Goal: Complete application form: Complete application form

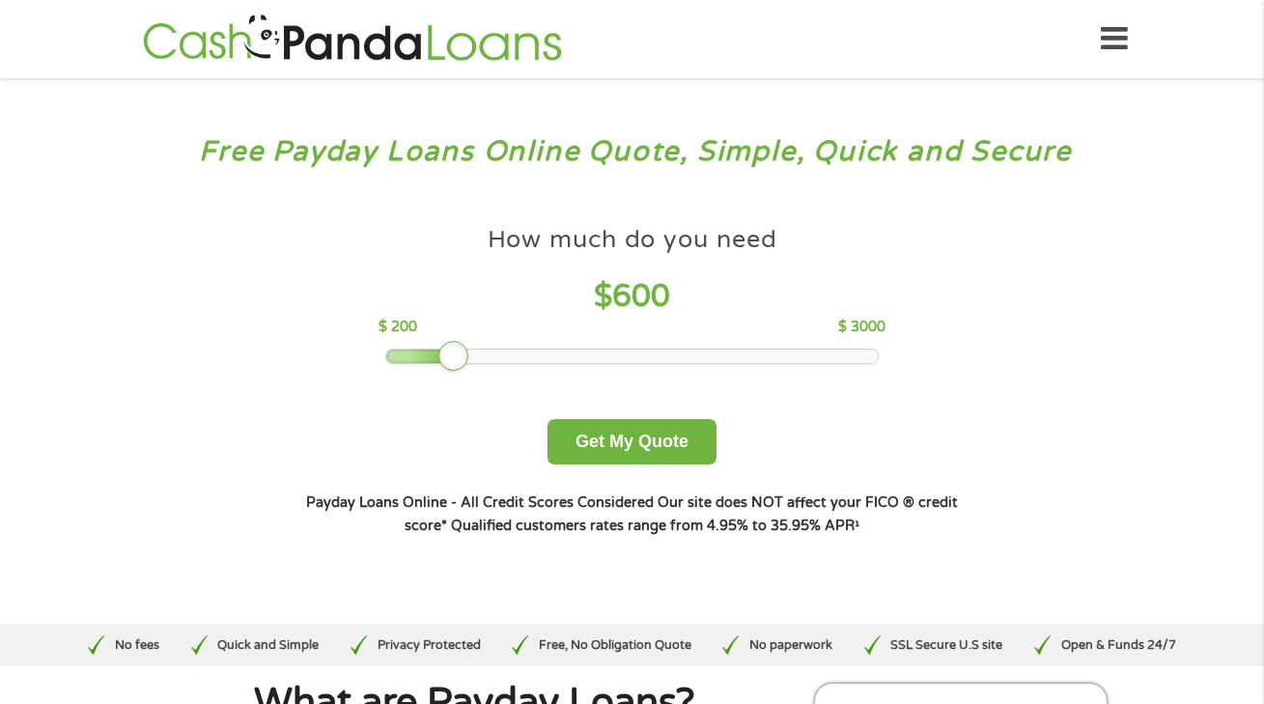
drag, startPoint x: 526, startPoint y: 350, endPoint x: 448, endPoint y: 343, distance: 78.5
click at [448, 343] on div at bounding box center [453, 356] width 31 height 31
click at [643, 454] on button "Get My Quote" at bounding box center [632, 441] width 169 height 45
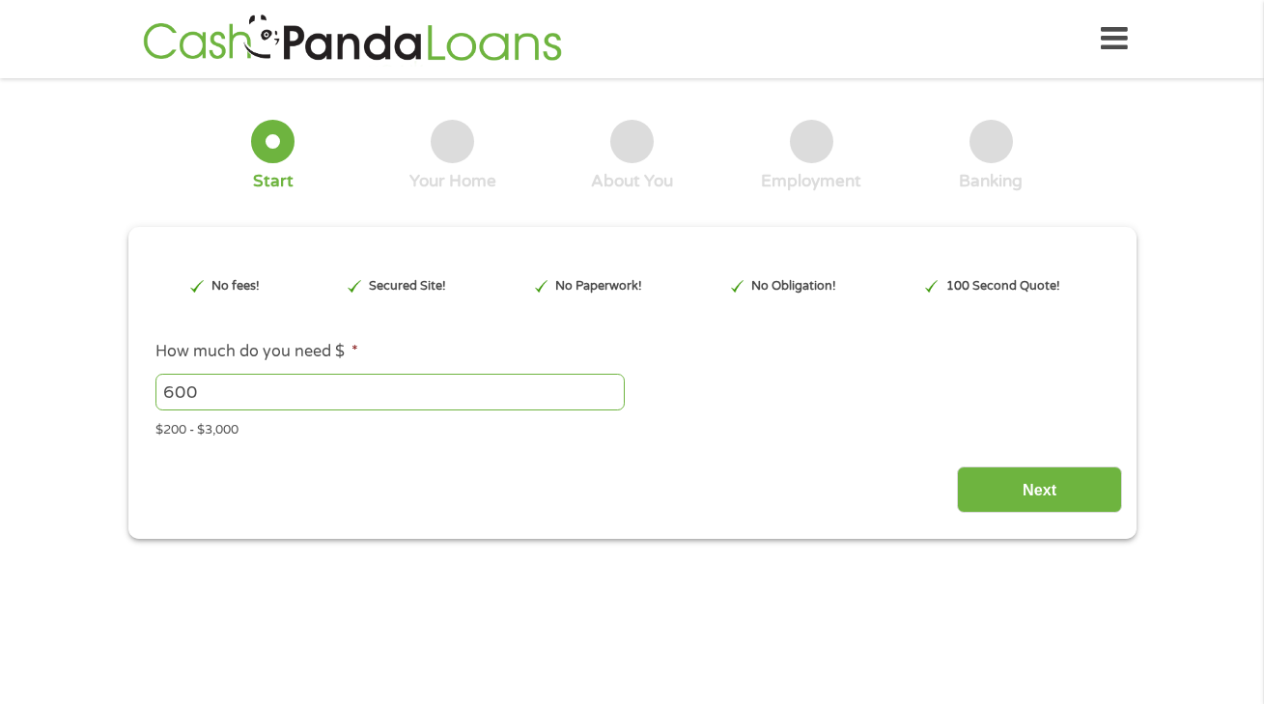
type input "EAIaIQobChMIy9D7sPyGkAMVRxWtBh0Y0SBZEAAYAiAAEgJWmfD_BwE"
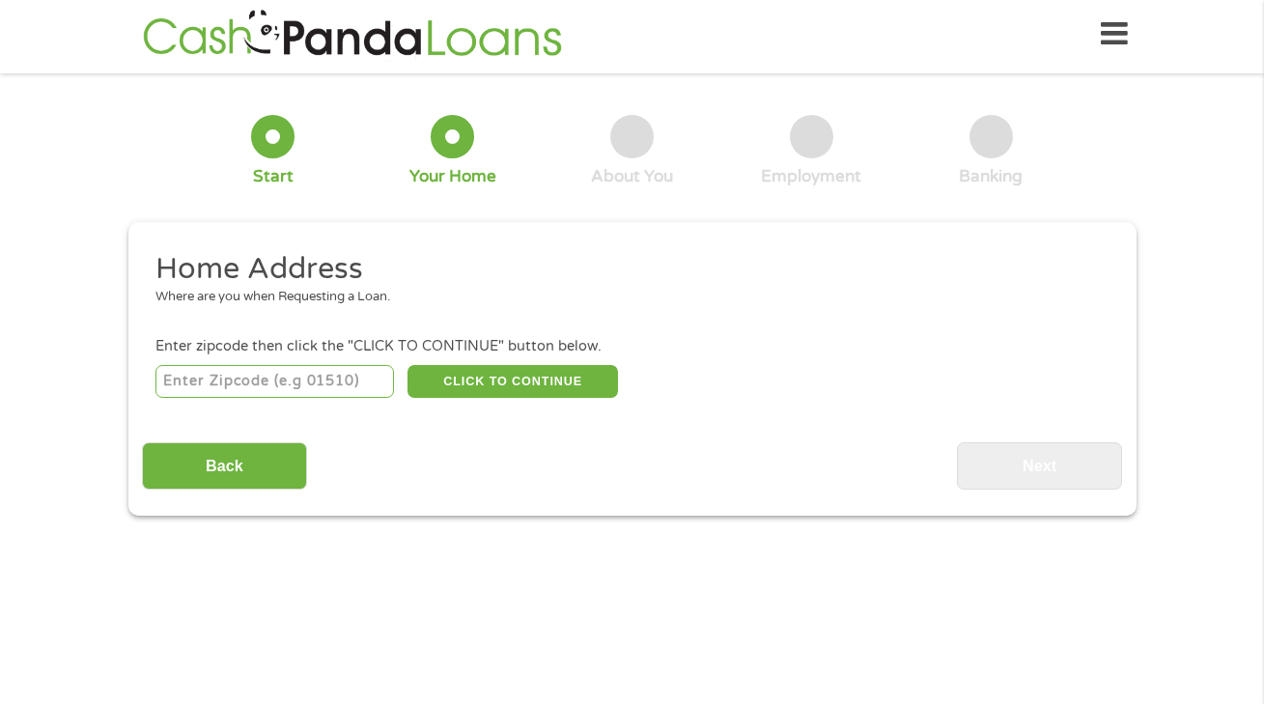
scroll to position [8, 8]
click at [286, 386] on input "number" at bounding box center [274, 381] width 239 height 33
type input "80014"
click at [545, 374] on button "CLICK TO CONTINUE" at bounding box center [512, 381] width 211 height 33
type input "80014"
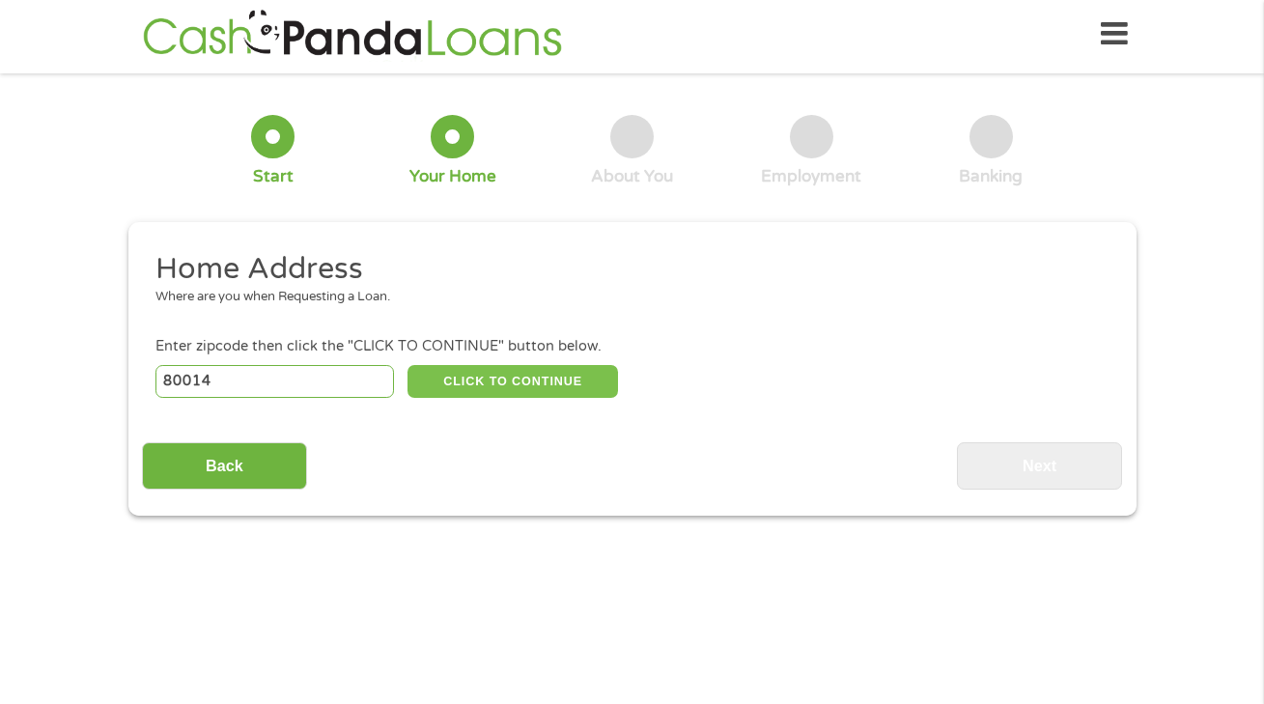
type input "Aurora"
select select "Colorado"
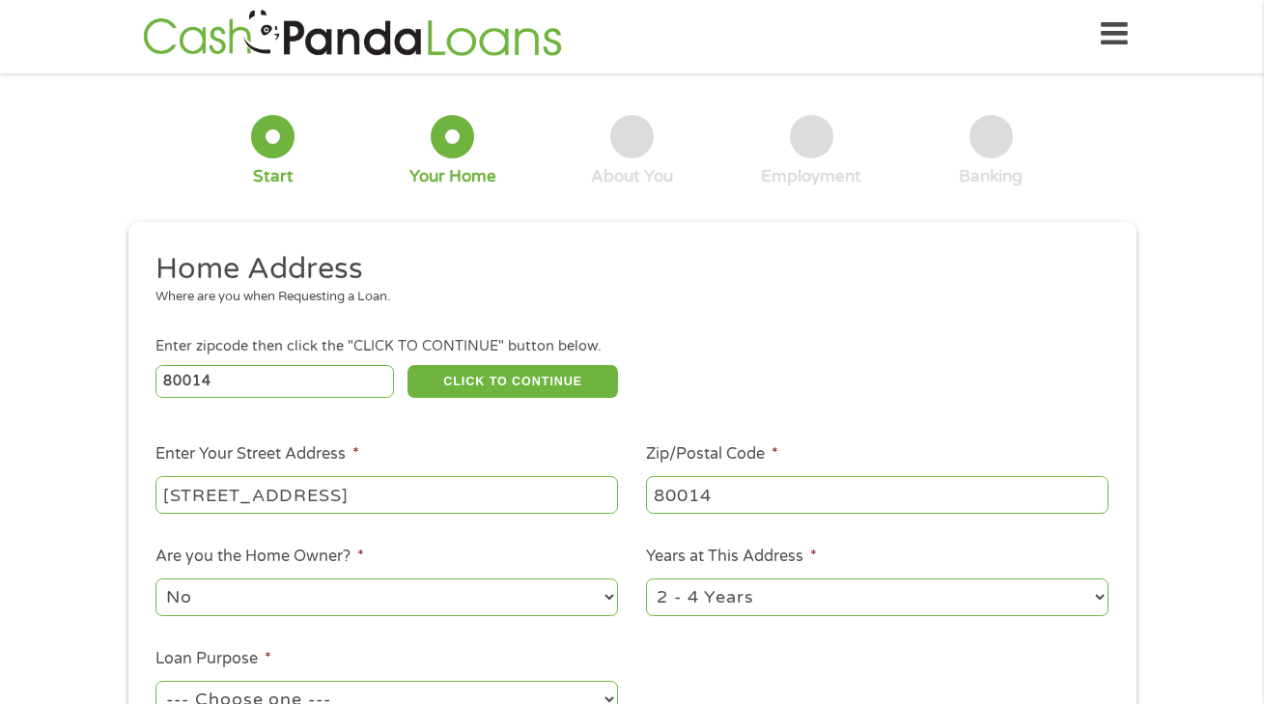
type input "11934 e harvard ave"
select select "60months"
click at [869, 648] on ul "Home Address Where are you when Requesting a Loan. Enter zipcode then click the…" at bounding box center [632, 506] width 980 height 512
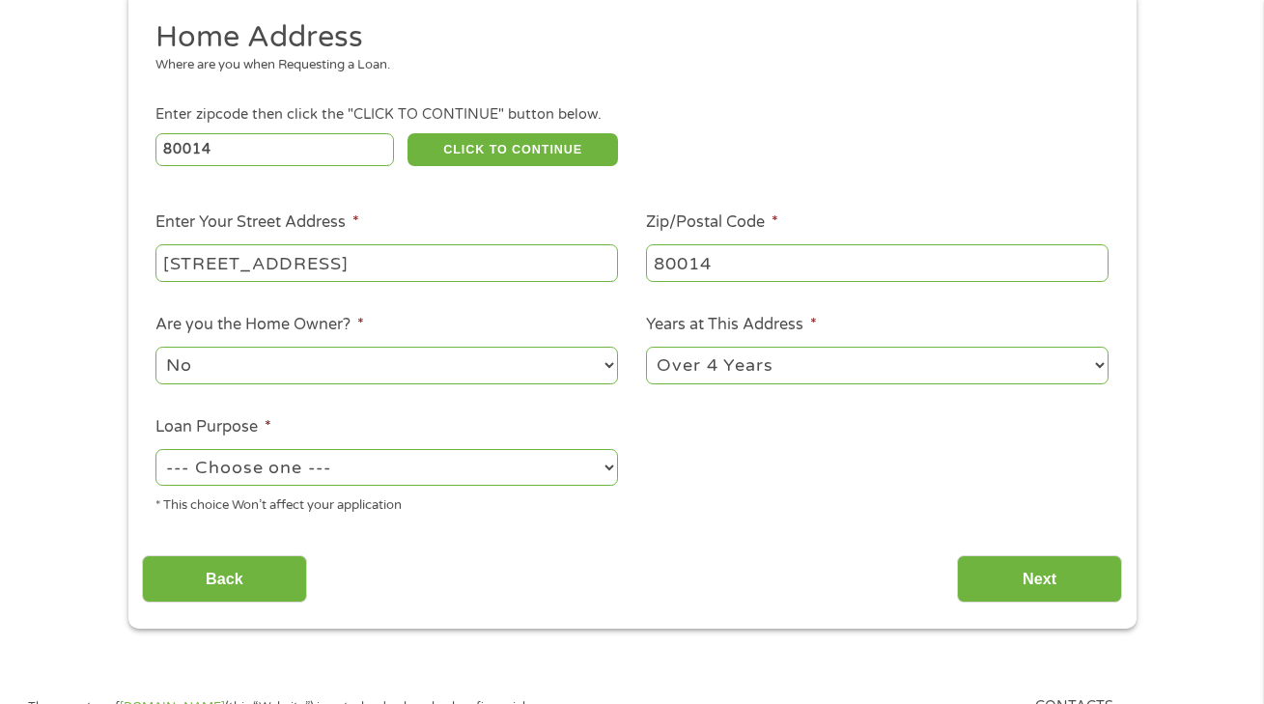
scroll to position [275, 0]
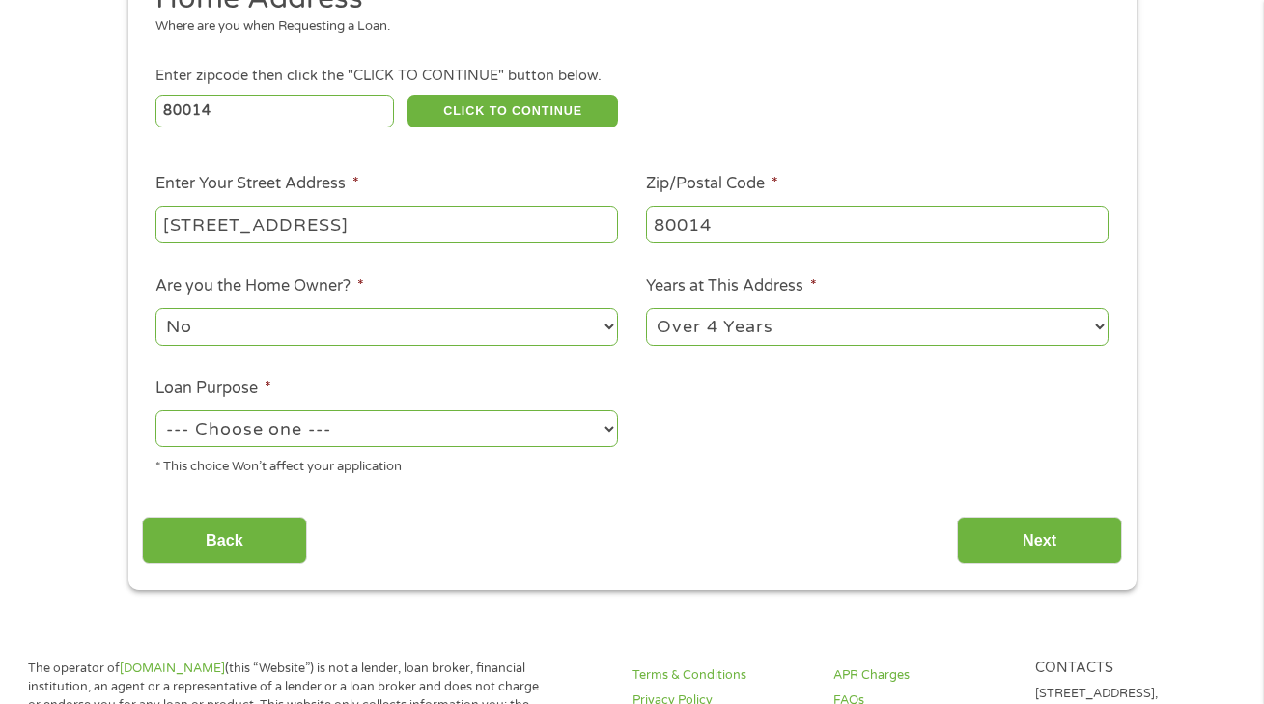
select select "other"
click at [1004, 517] on input "Next" at bounding box center [1039, 540] width 165 height 47
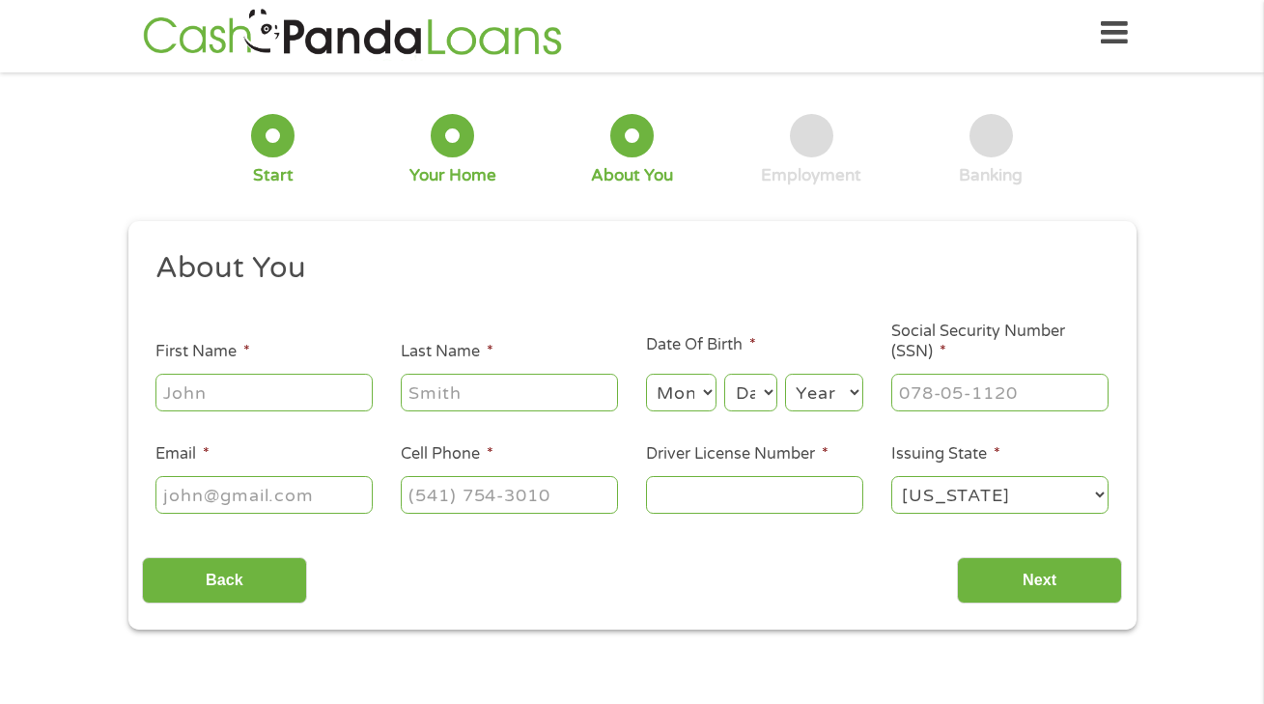
scroll to position [5, 0]
type input "amaya"
type input "martinez"
select select "1"
select select "24"
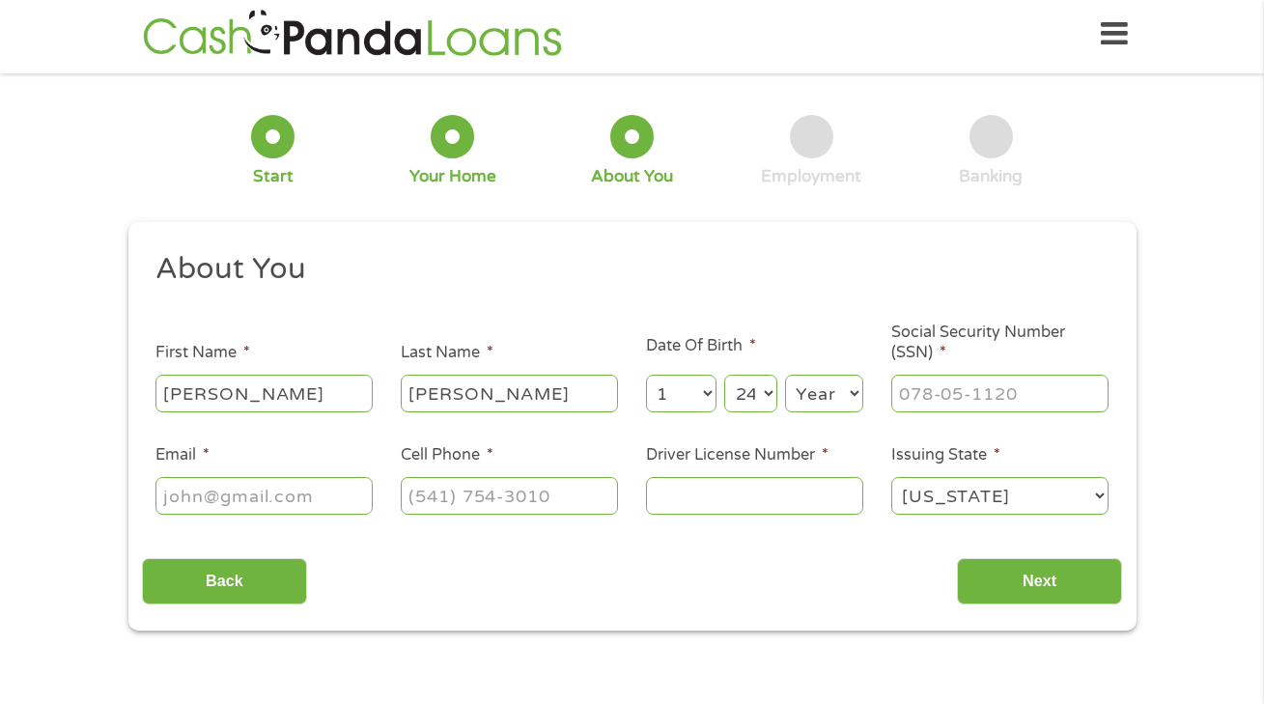
select select "2000"
click at [963, 393] on input "___-__-____" at bounding box center [999, 393] width 217 height 37
type input "652-12-8186"
type input "amayajarae801@gmail.com"
type input "(720) 771-6883"
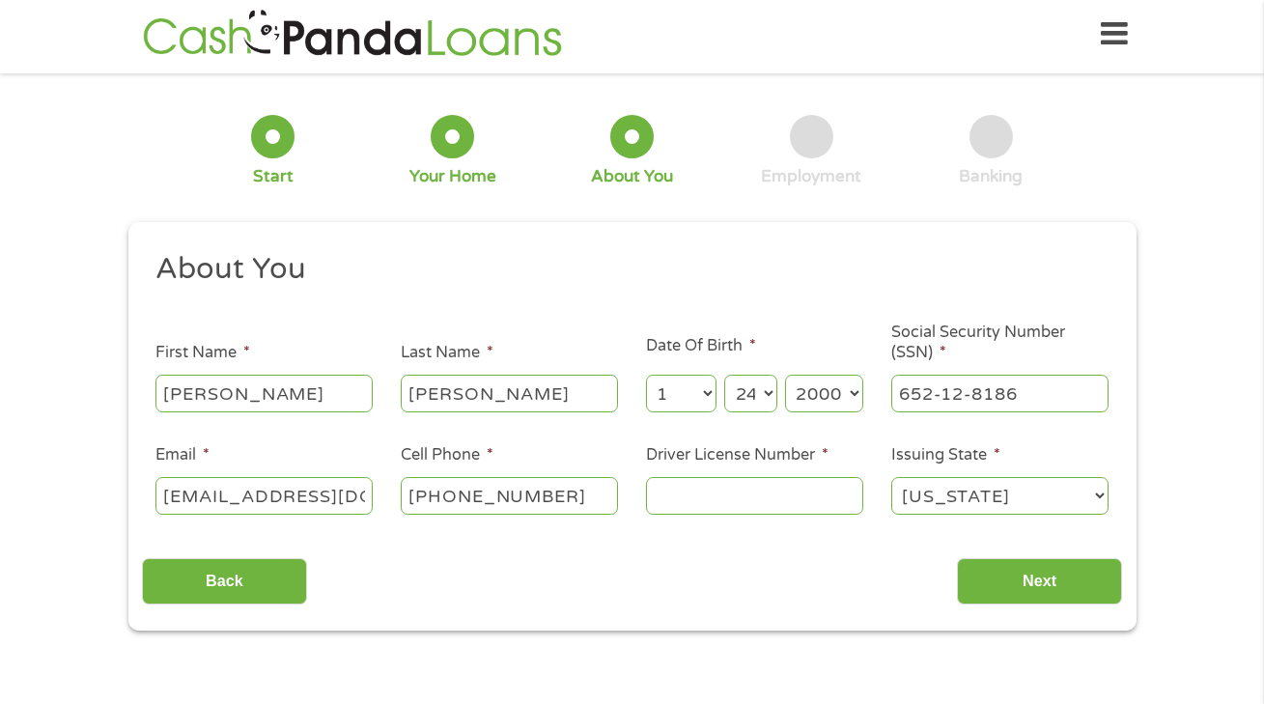
click at [770, 498] on input "Driver License Number *" at bounding box center [754, 495] width 217 height 37
type input "170768132"
click at [1066, 594] on input "Next" at bounding box center [1039, 581] width 165 height 47
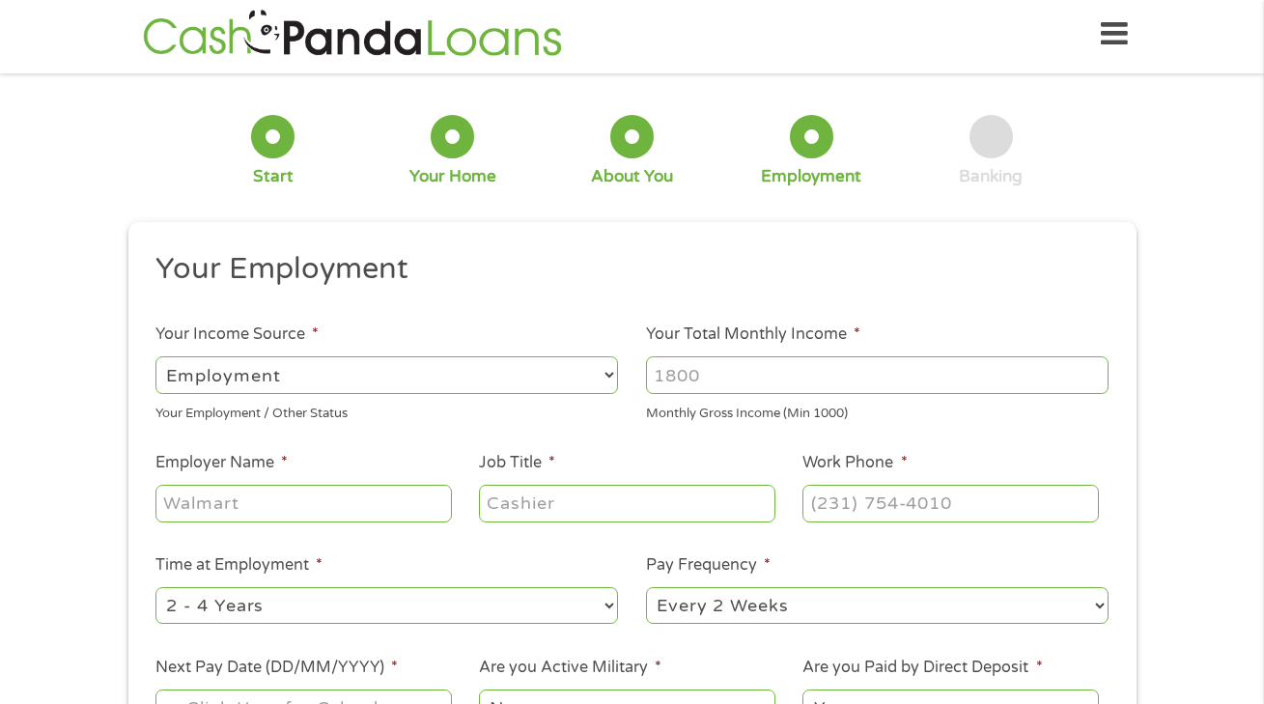
scroll to position [8, 8]
click at [784, 384] on input "Your Total Monthly Income *" at bounding box center [877, 374] width 463 height 37
click at [854, 327] on span "*" at bounding box center [857, 333] width 7 height 19
click at [852, 356] on input "Your Total Monthly Income *" at bounding box center [877, 374] width 463 height 37
type input "1500"
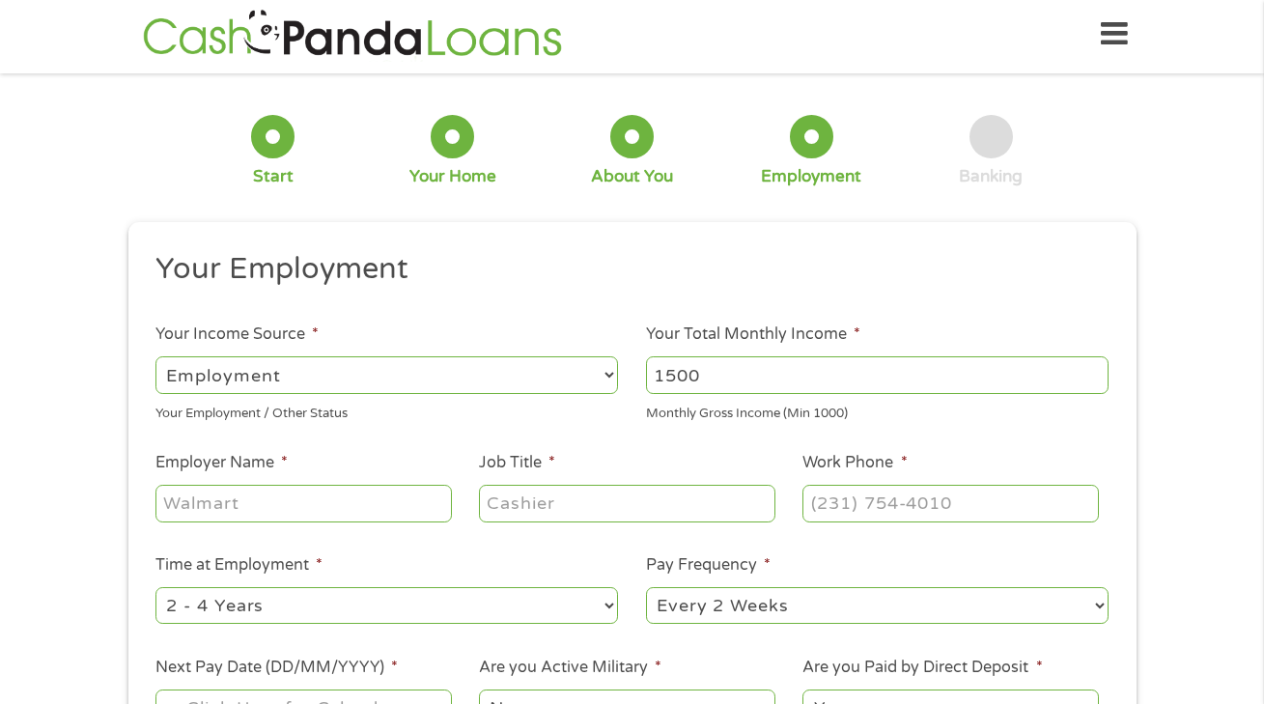
select select "12months"
click at [321, 498] on input "Employer Name *" at bounding box center [302, 503] width 295 height 37
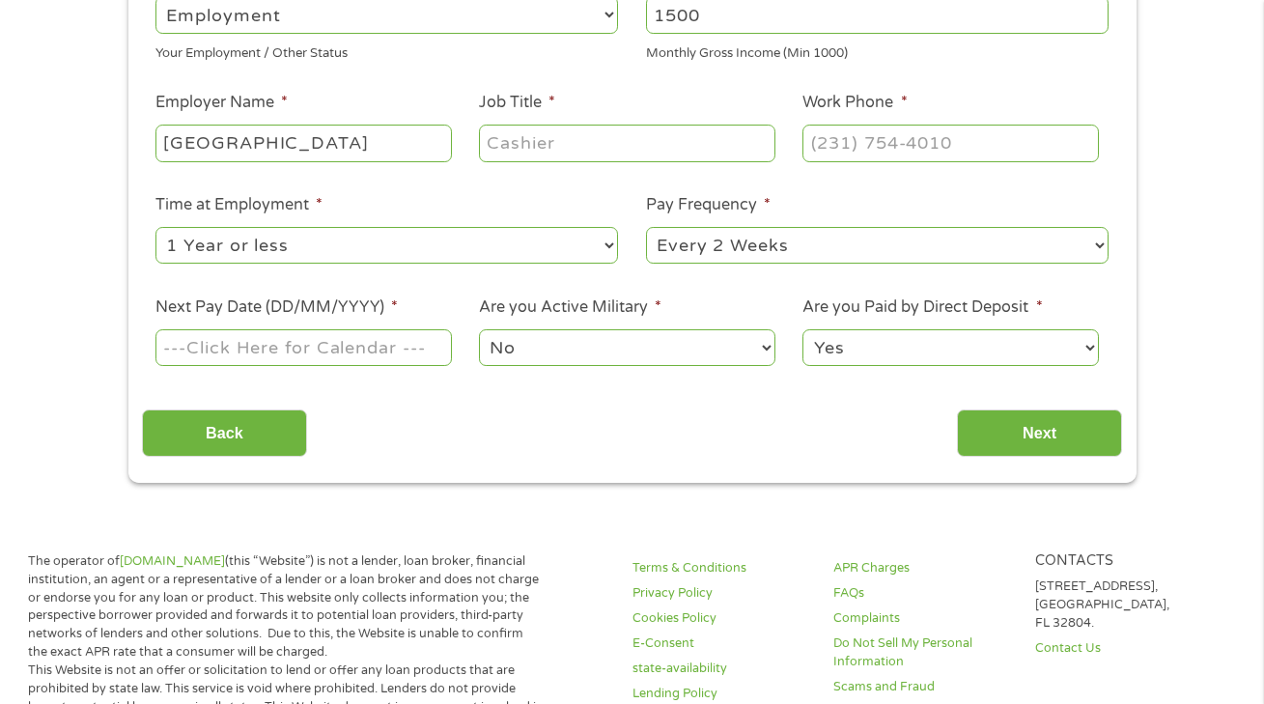
scroll to position [371, 0]
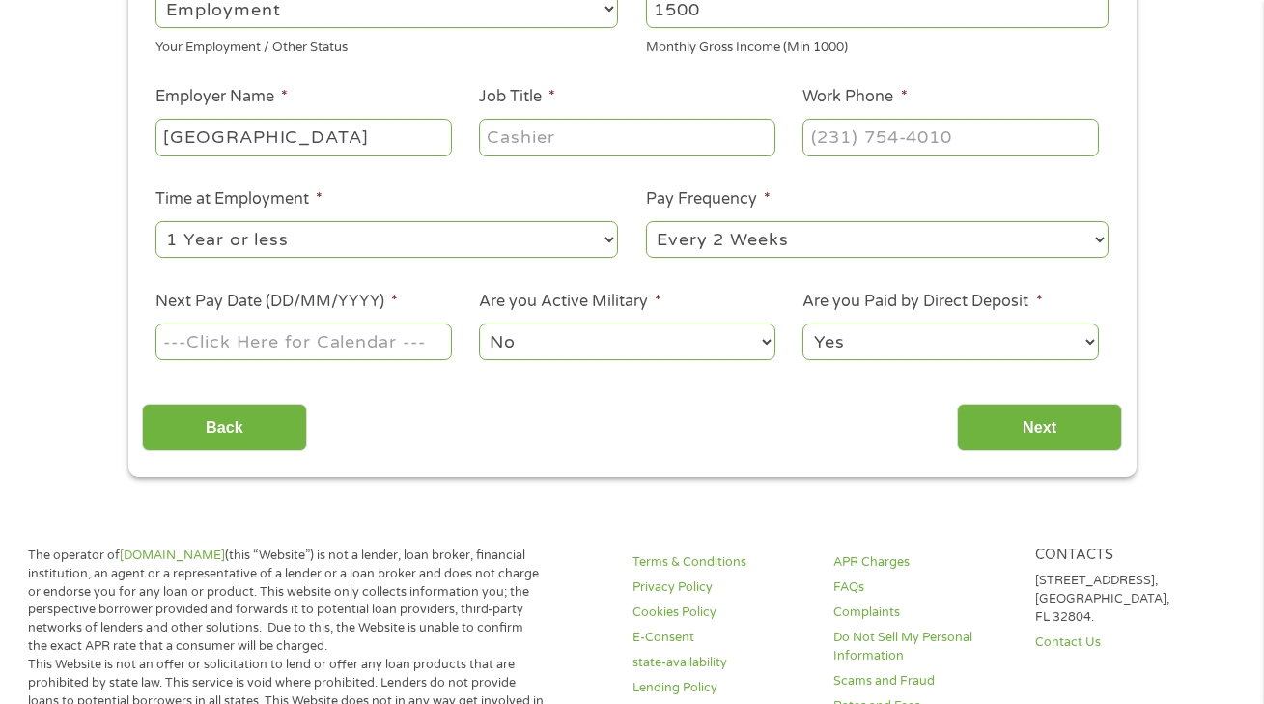
type input "cherry creek school district"
type input "early childhood instructional para educator"
type input "(303) 773-1184"
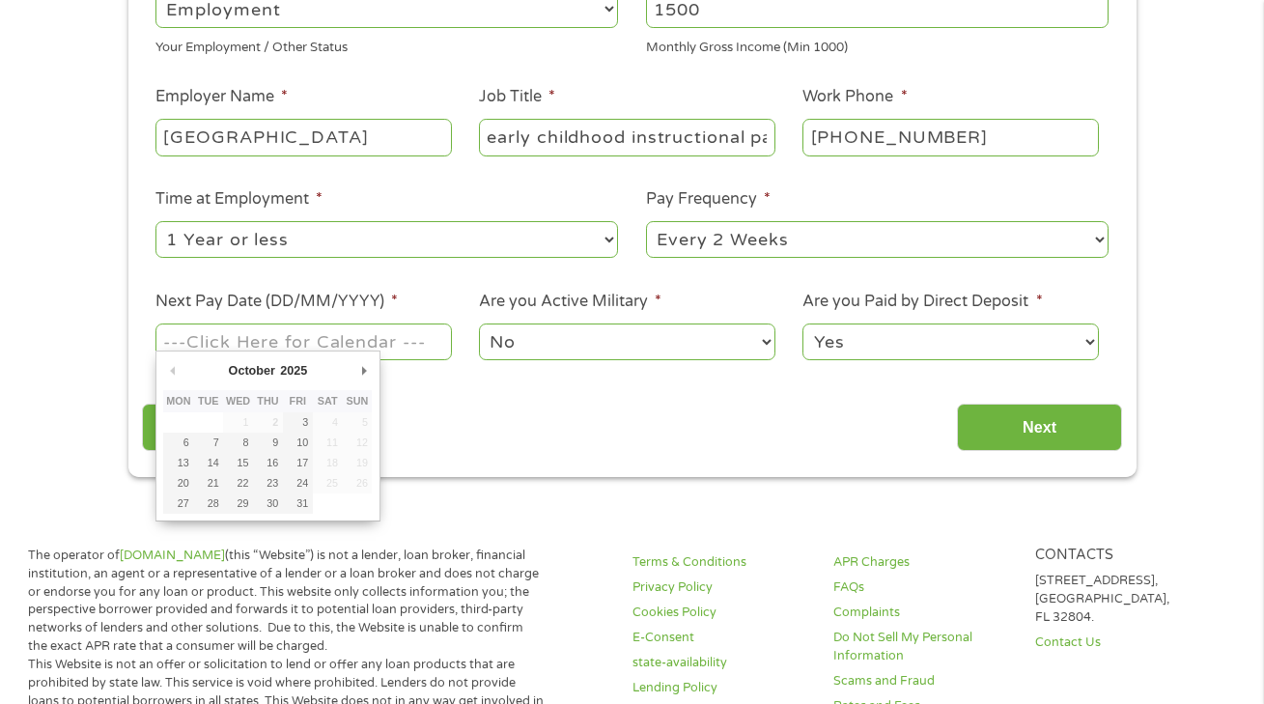
click at [397, 324] on input "Next Pay Date (DD/MM/YYYY) *" at bounding box center [302, 341] width 295 height 37
type input "10/10/2025"
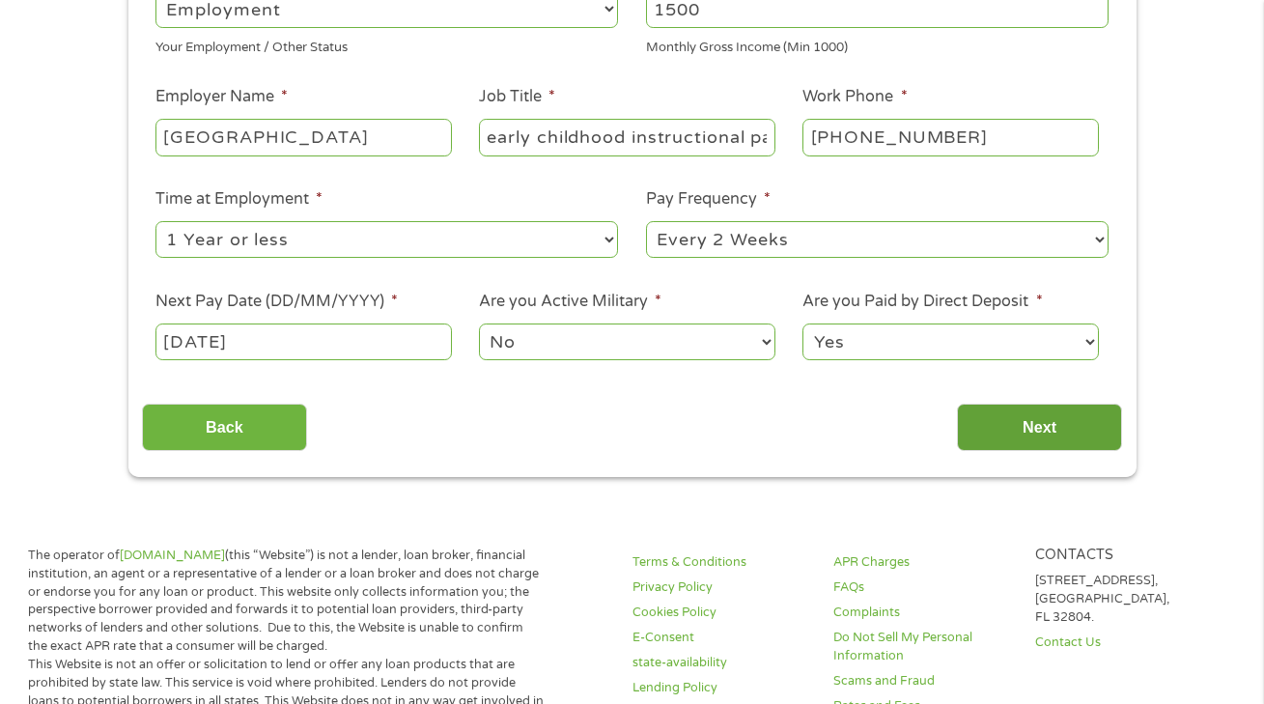
click at [1002, 404] on input "Next" at bounding box center [1039, 427] width 165 height 47
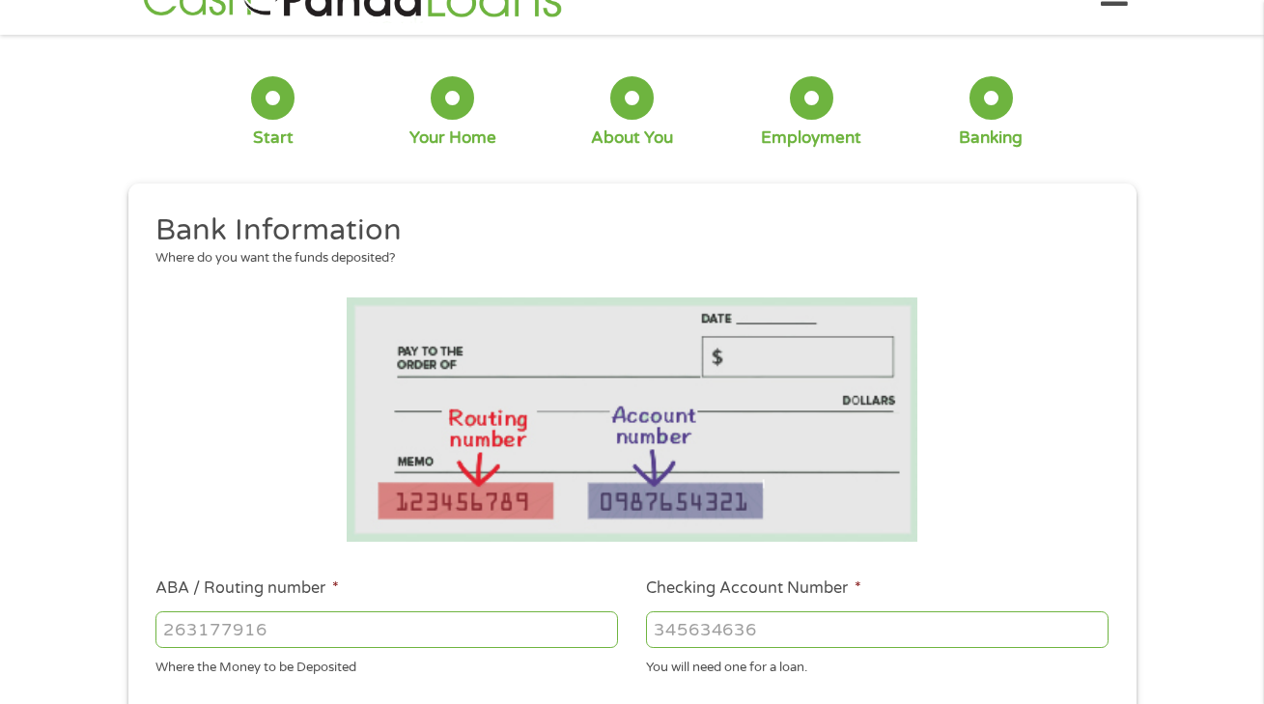
scroll to position [5, 0]
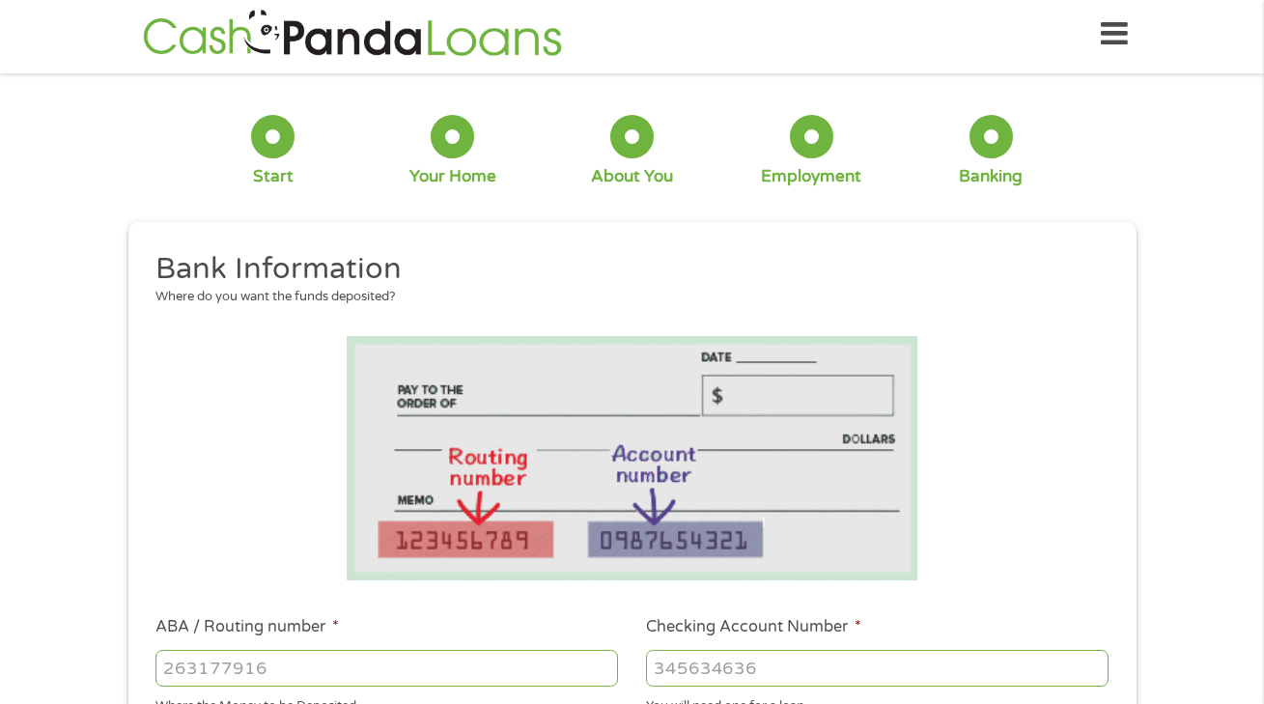
click at [1191, 208] on div "1 Start 2 Your Home 3 About You 4 Employment 5 Banking 6 This field is hidden w…" at bounding box center [632, 691] width 1264 height 1208
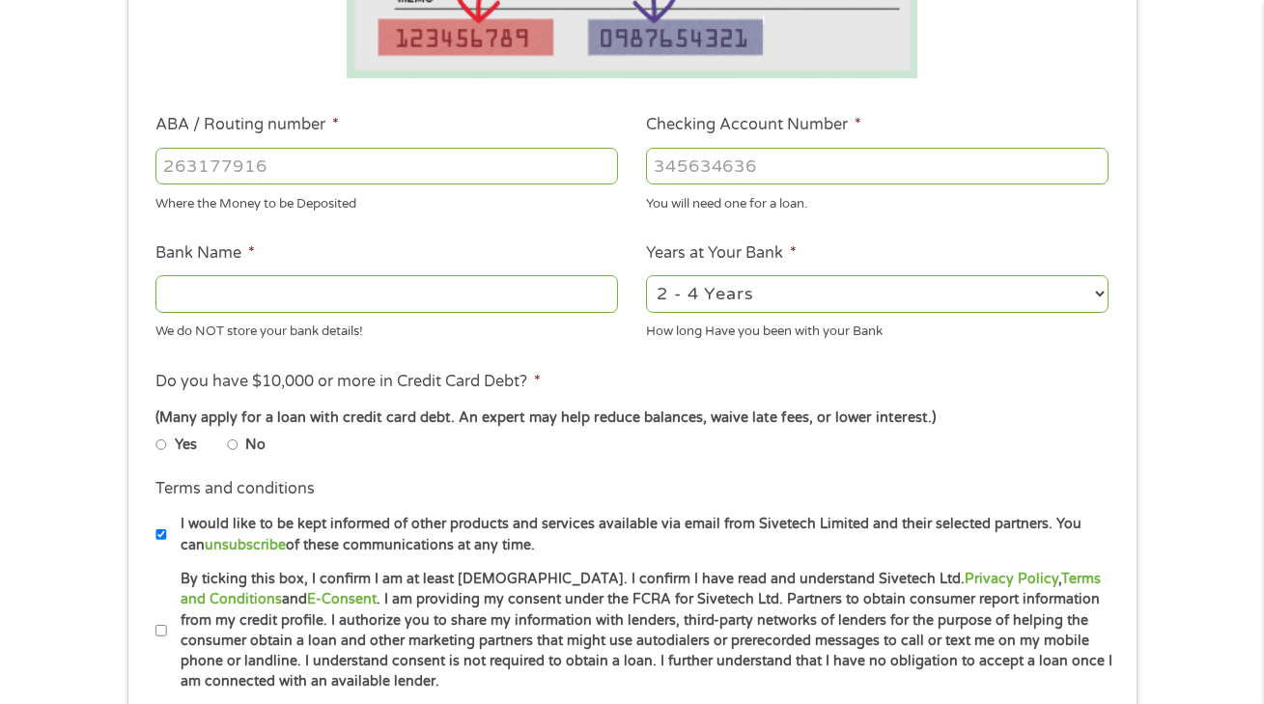
scroll to position [584, 0]
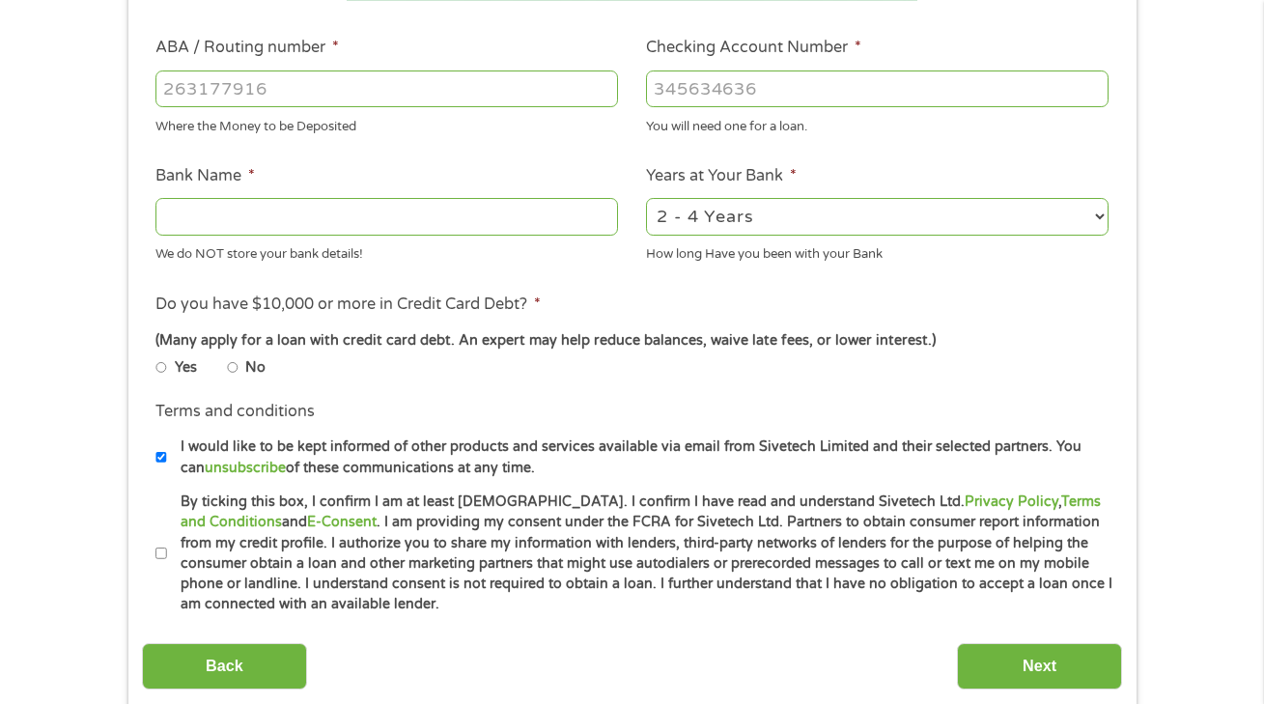
click at [496, 91] on input "ABA / Routing number *" at bounding box center [386, 88] width 463 height 37
type input "083009060"
type input "PNC BANK INDIANA"
type input "083009060"
click at [786, 87] on input "Checking Account Number *" at bounding box center [877, 88] width 463 height 37
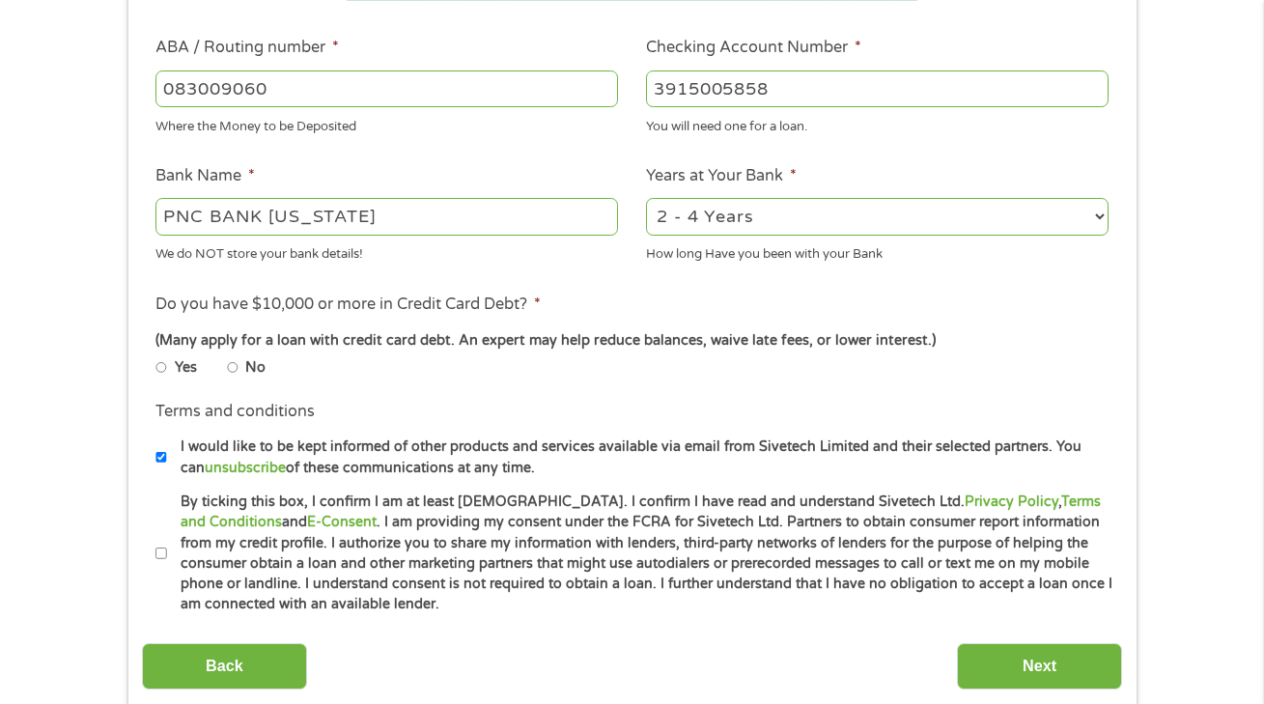
type input "3915005858"
select select "60months"
click at [236, 367] on input "No" at bounding box center [233, 368] width 12 height 12
radio input "true"
click at [395, 395] on ul "Bank Information Where do you want the funds deposited? ABA / Routing number * …" at bounding box center [632, 143] width 980 height 944
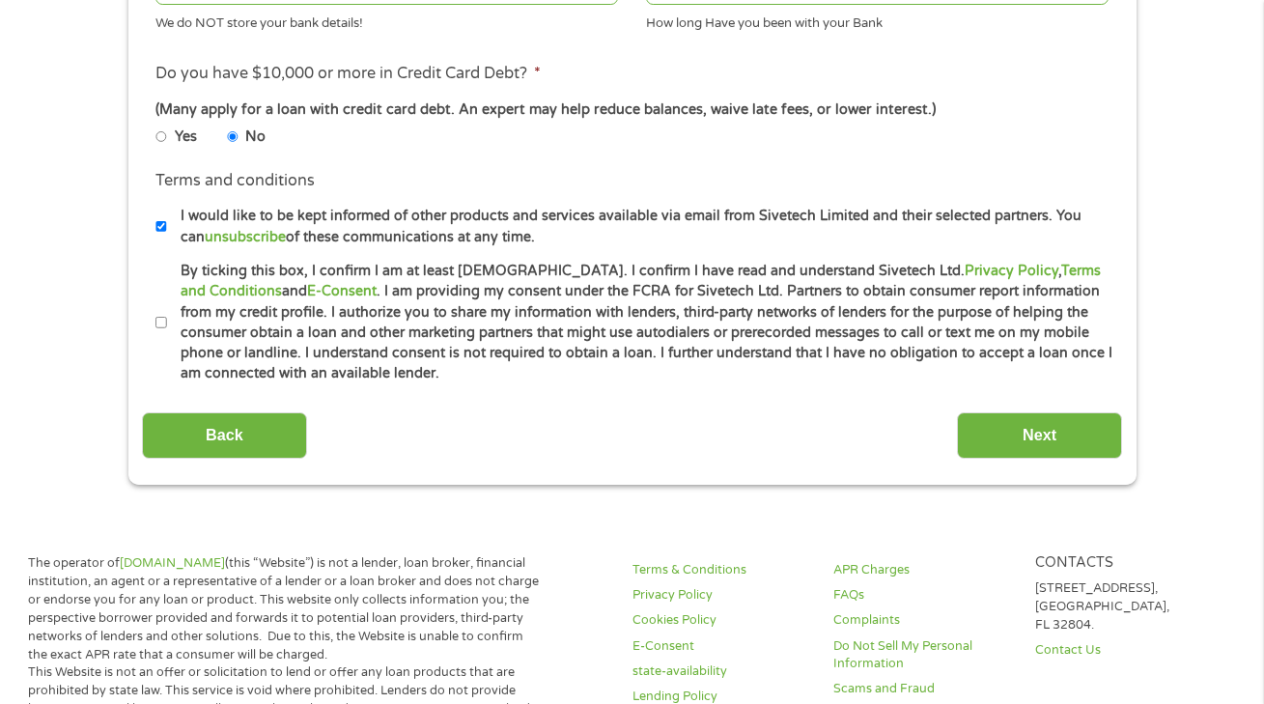
scroll to position [855, 0]
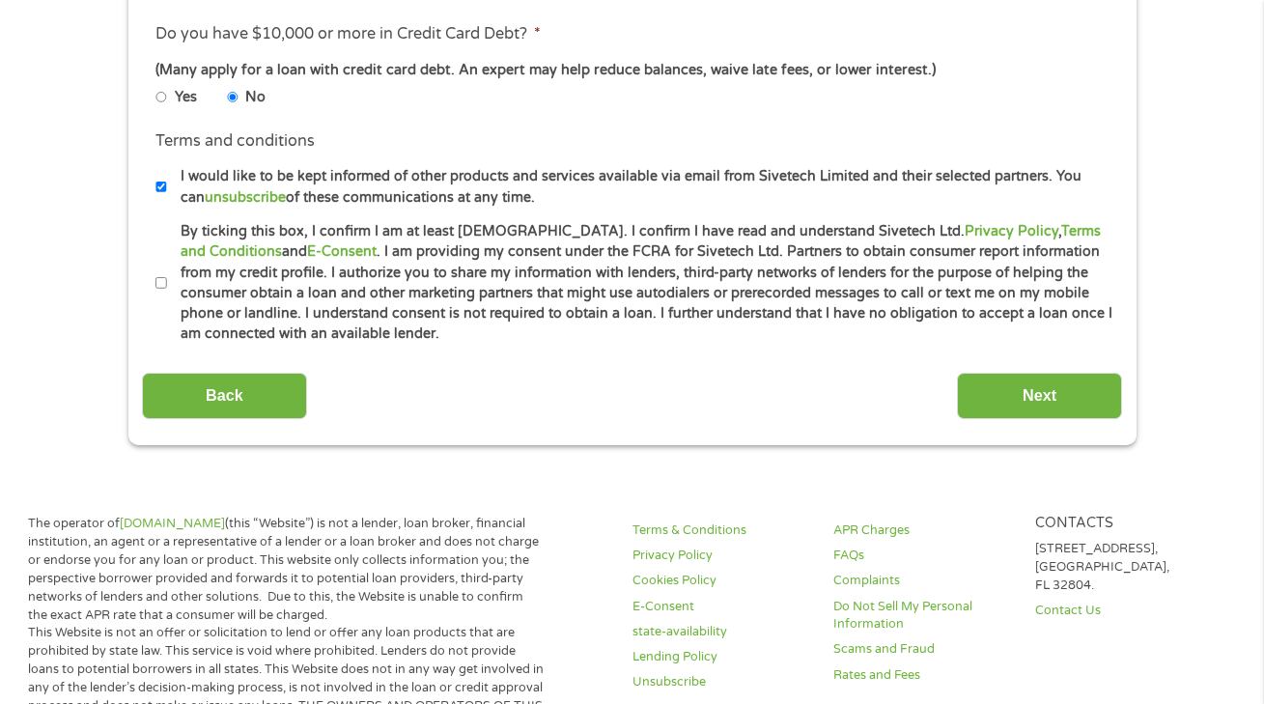
click at [158, 273] on li "By ticking this box, I confirm I am at least 18 years old. I confirm I have rea…" at bounding box center [638, 283] width 967 height 124
click at [162, 277] on input "By ticking this box, I confirm I am at least 18 years old. I confirm I have rea…" at bounding box center [161, 283] width 12 height 12
checkbox input "true"
click at [1055, 383] on input "Next" at bounding box center [1039, 396] width 165 height 47
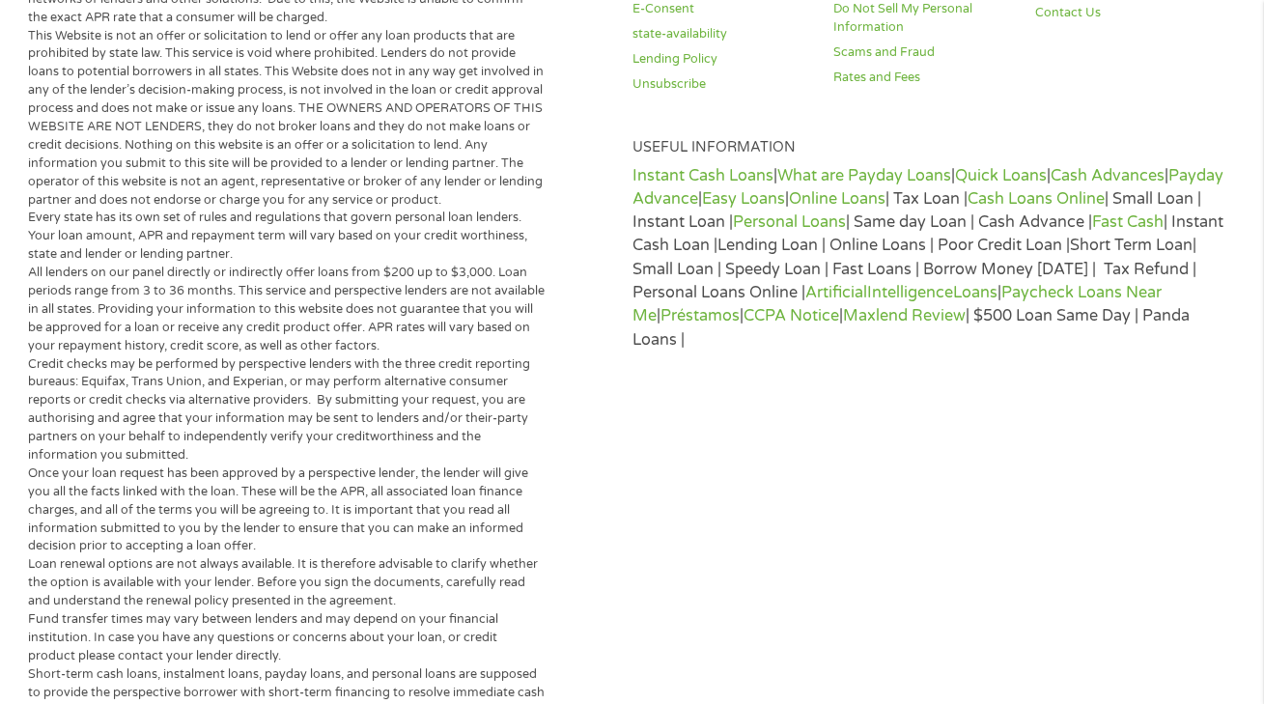
scroll to position [5, 0]
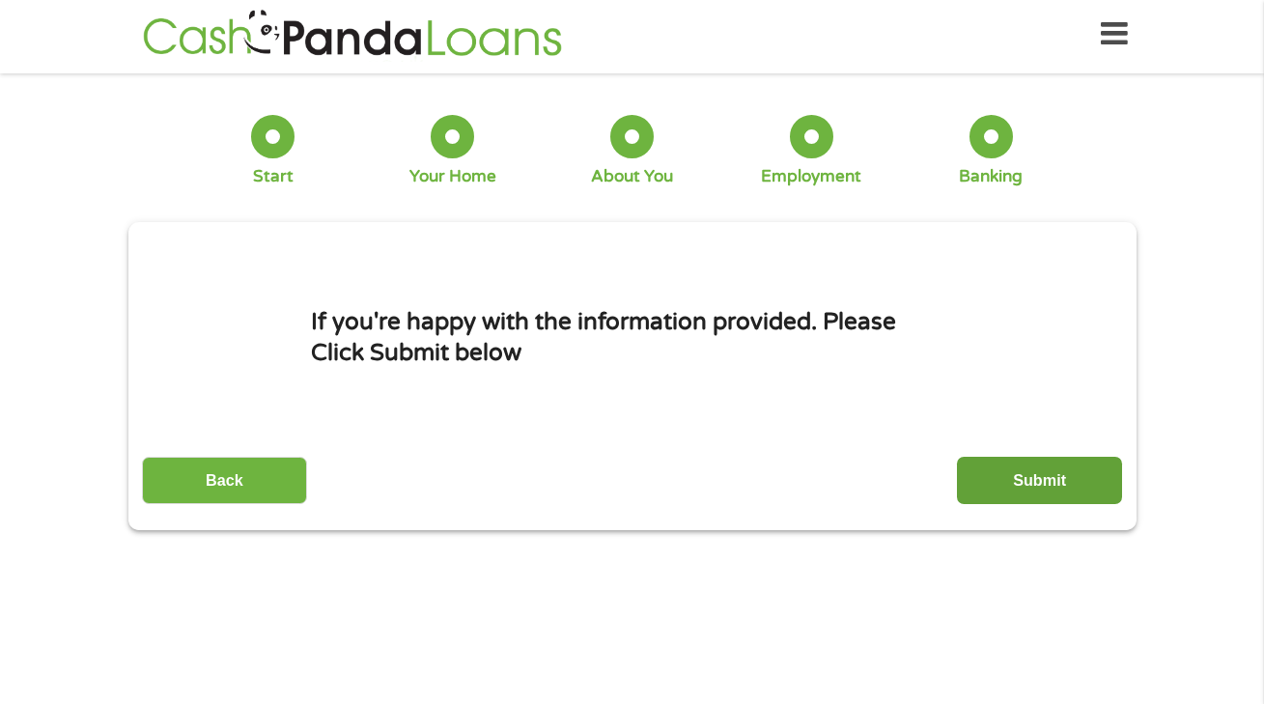
click at [1035, 504] on input "Submit" at bounding box center [1039, 480] width 165 height 47
